Goal: Navigation & Orientation: Find specific page/section

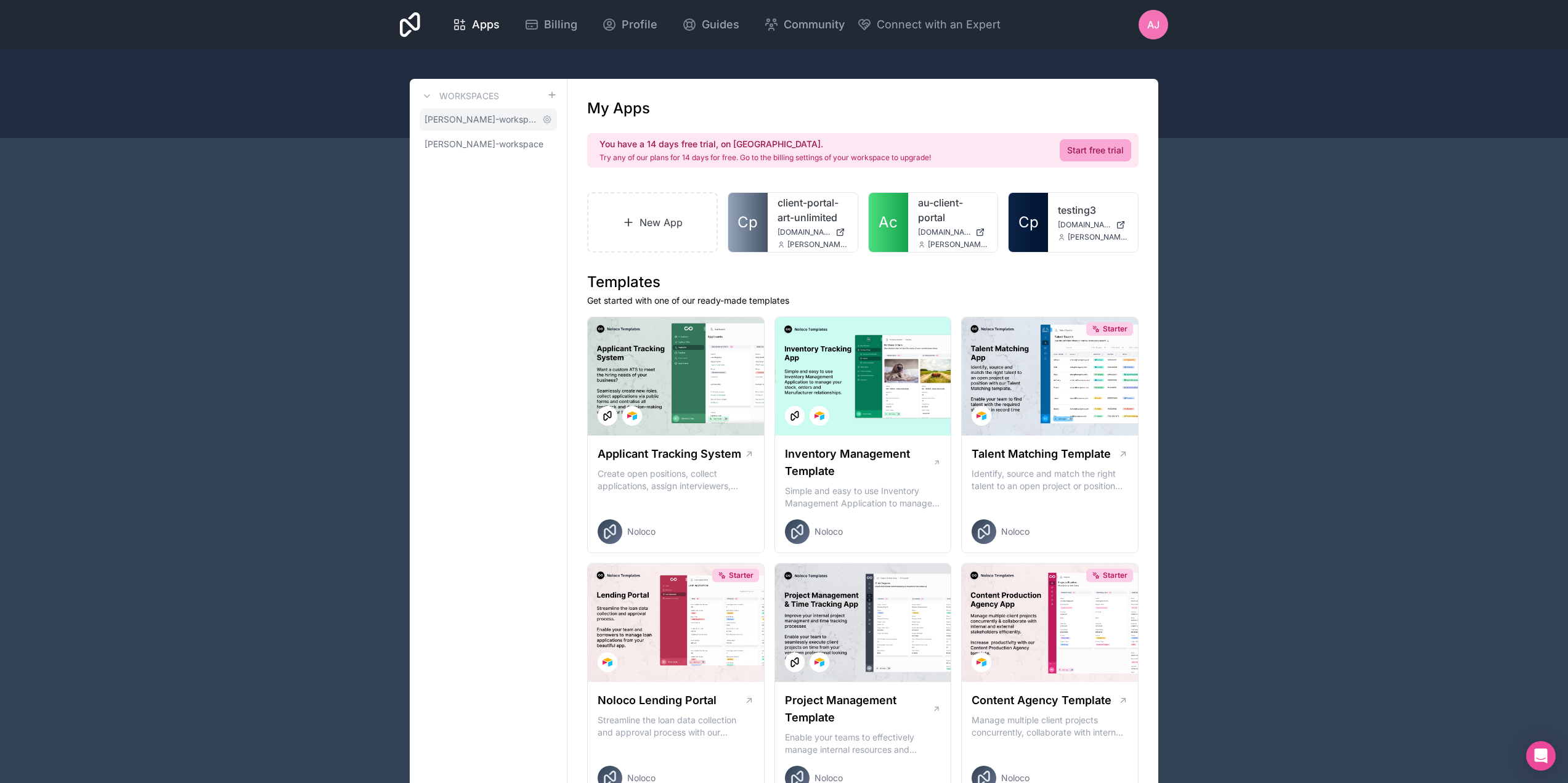
click at [491, 120] on span "[PERSON_NAME]-workspace" at bounding box center [481, 119] width 113 height 12
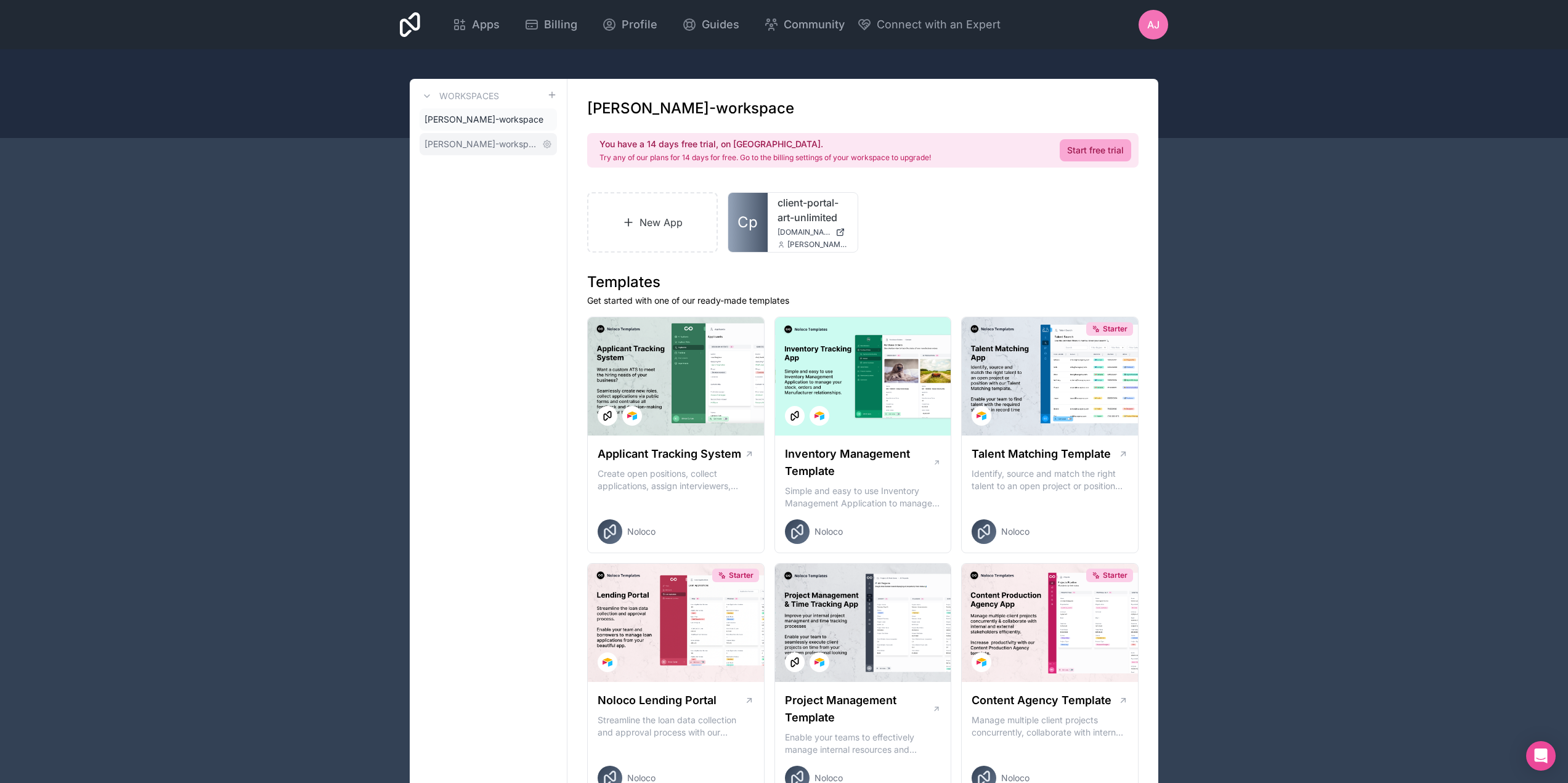
click at [488, 146] on span "[PERSON_NAME]-workspace" at bounding box center [481, 144] width 113 height 12
click at [486, 120] on span "[PERSON_NAME]-workspace" at bounding box center [481, 119] width 113 height 12
click at [488, 145] on span "[PERSON_NAME]-workspace" at bounding box center [481, 144] width 113 height 12
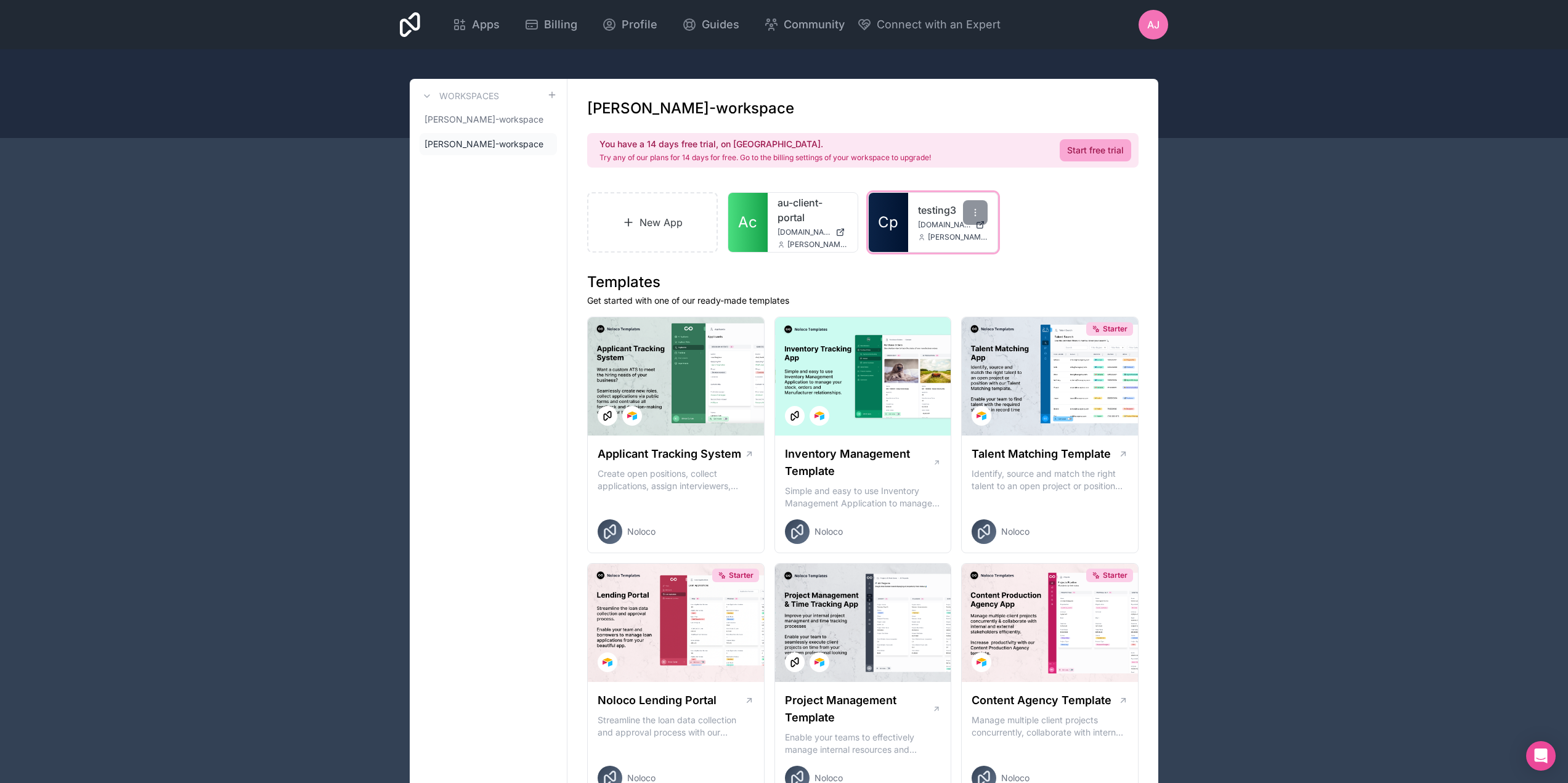
click at [900, 223] on link "Cp" at bounding box center [888, 223] width 39 height 60
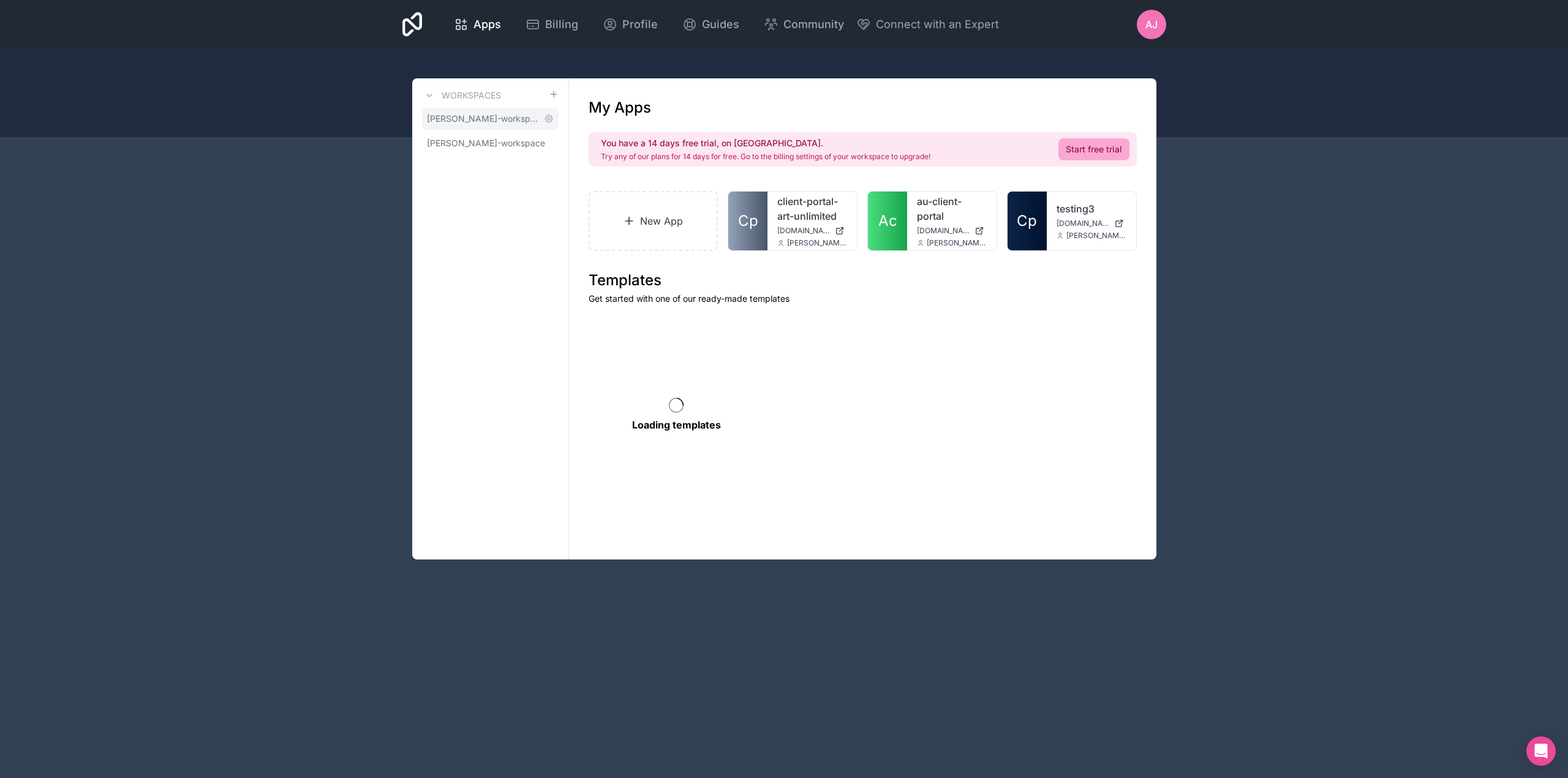
click at [498, 121] on span "[PERSON_NAME]-workspace" at bounding box center [482, 118] width 112 height 12
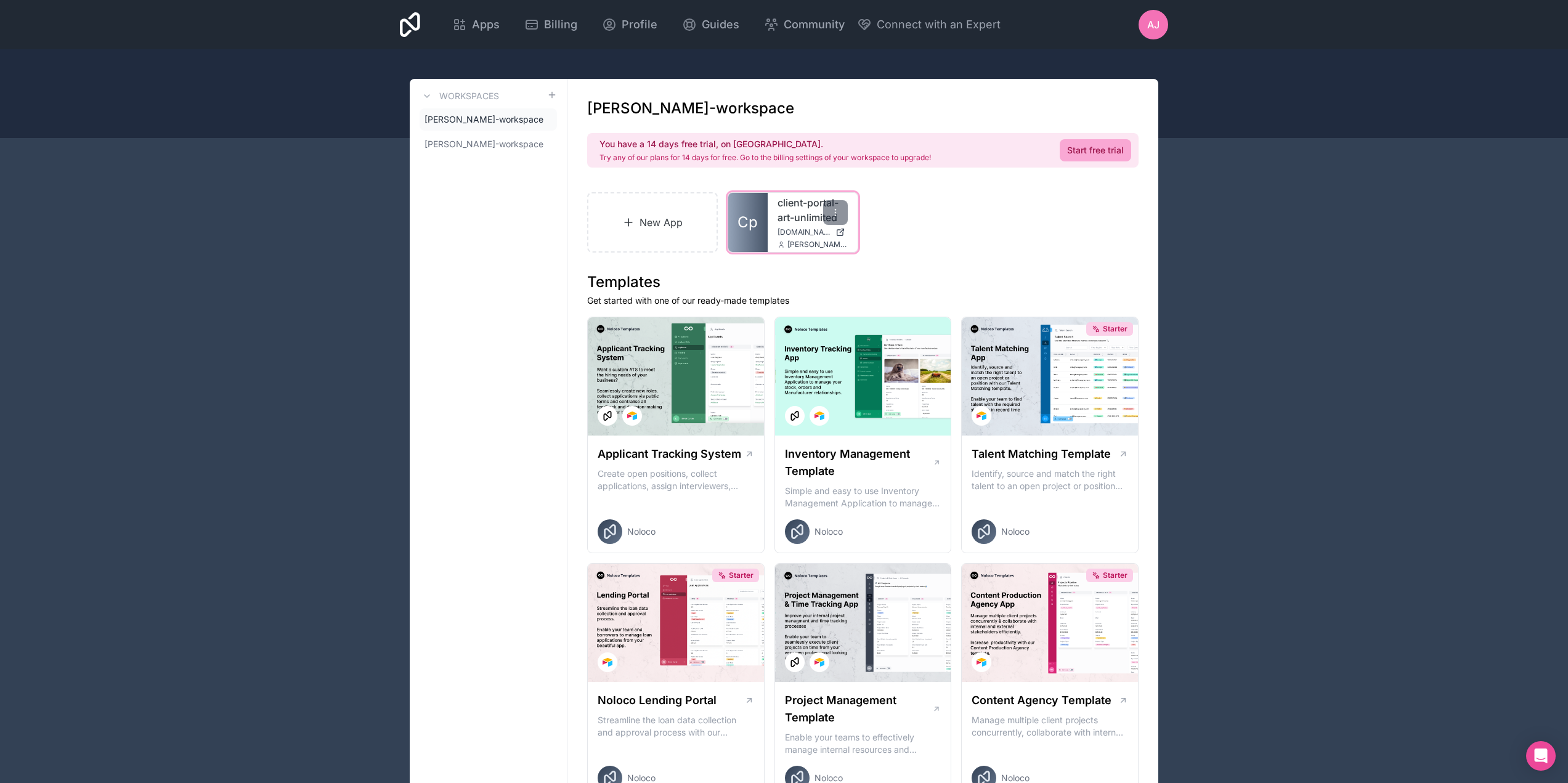
click at [753, 220] on span "Cp" at bounding box center [748, 223] width 20 height 20
click at [768, 222] on div "client-portal-art-unlimited client-portal-art-unlimited.noloco.co matthew.palme…" at bounding box center [813, 223] width 90 height 60
click at [446, 144] on span "[PERSON_NAME]-workspace" at bounding box center [481, 144] width 113 height 12
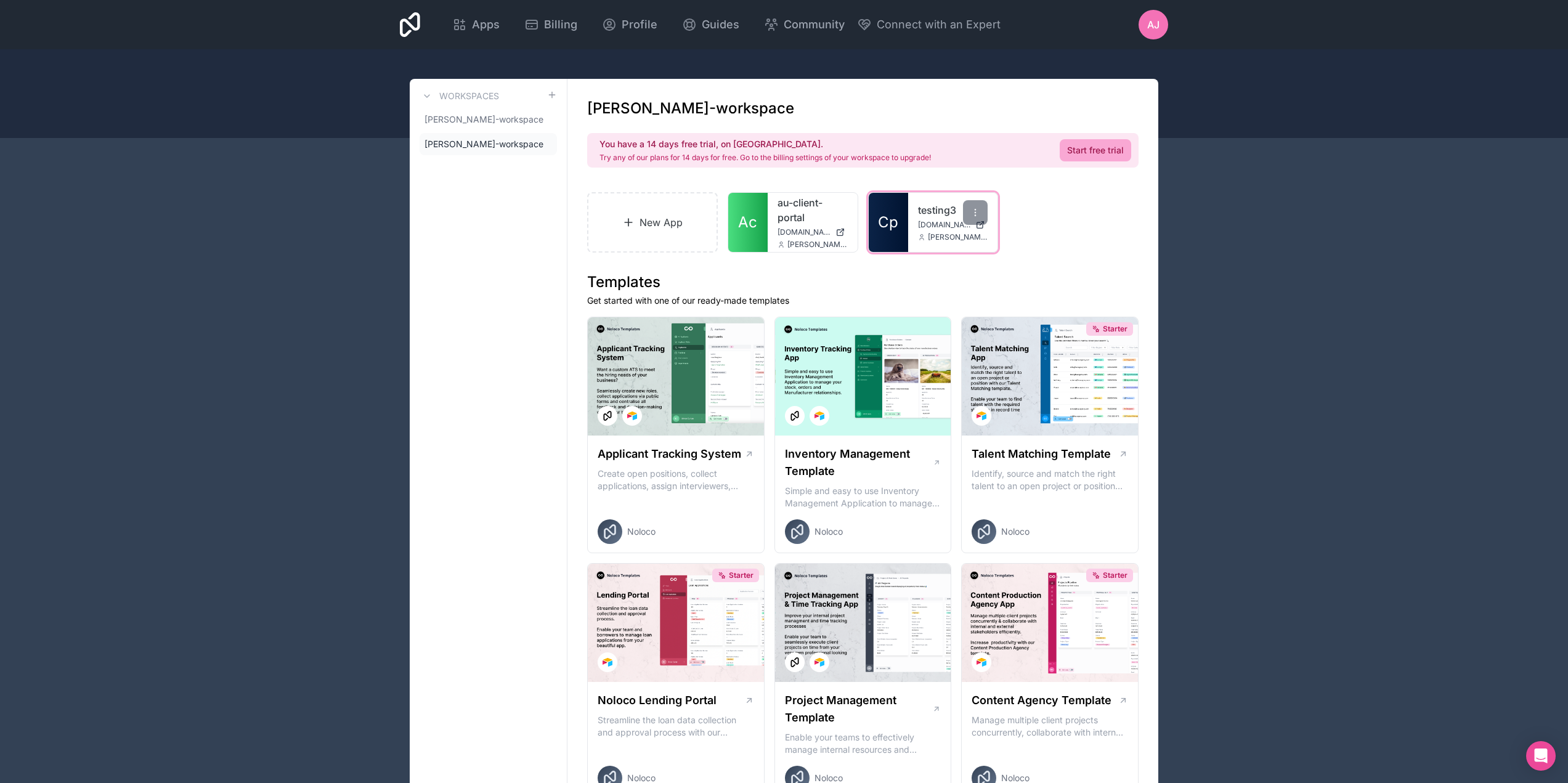
click at [880, 223] on span "Cp" at bounding box center [888, 223] width 20 height 20
